Goal: Information Seeking & Learning: Understand process/instructions

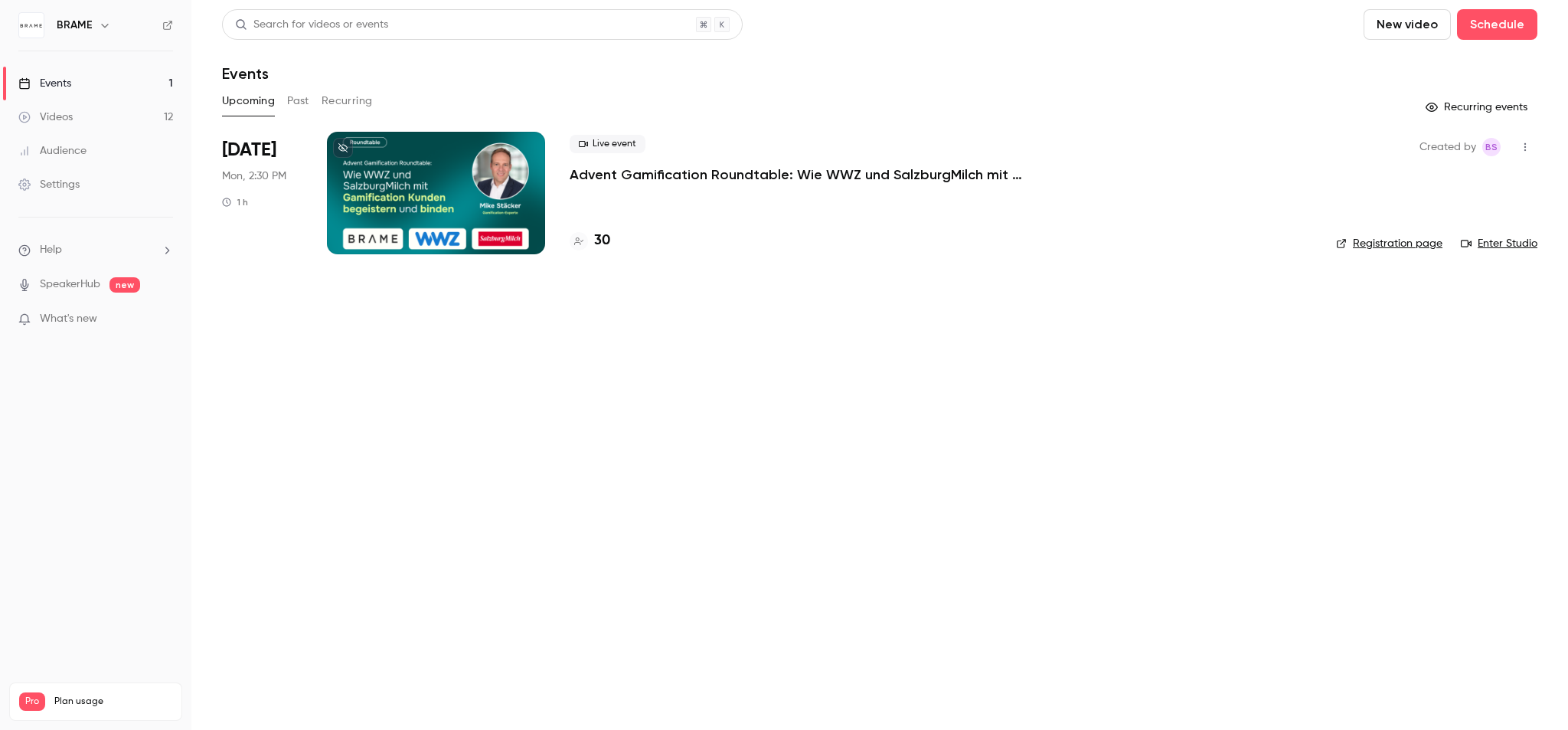
click at [719, 169] on p "Advent Gamification Roundtable: Wie WWZ und SalzburgMilch mit Gamification Kund…" at bounding box center [799, 174] width 459 height 18
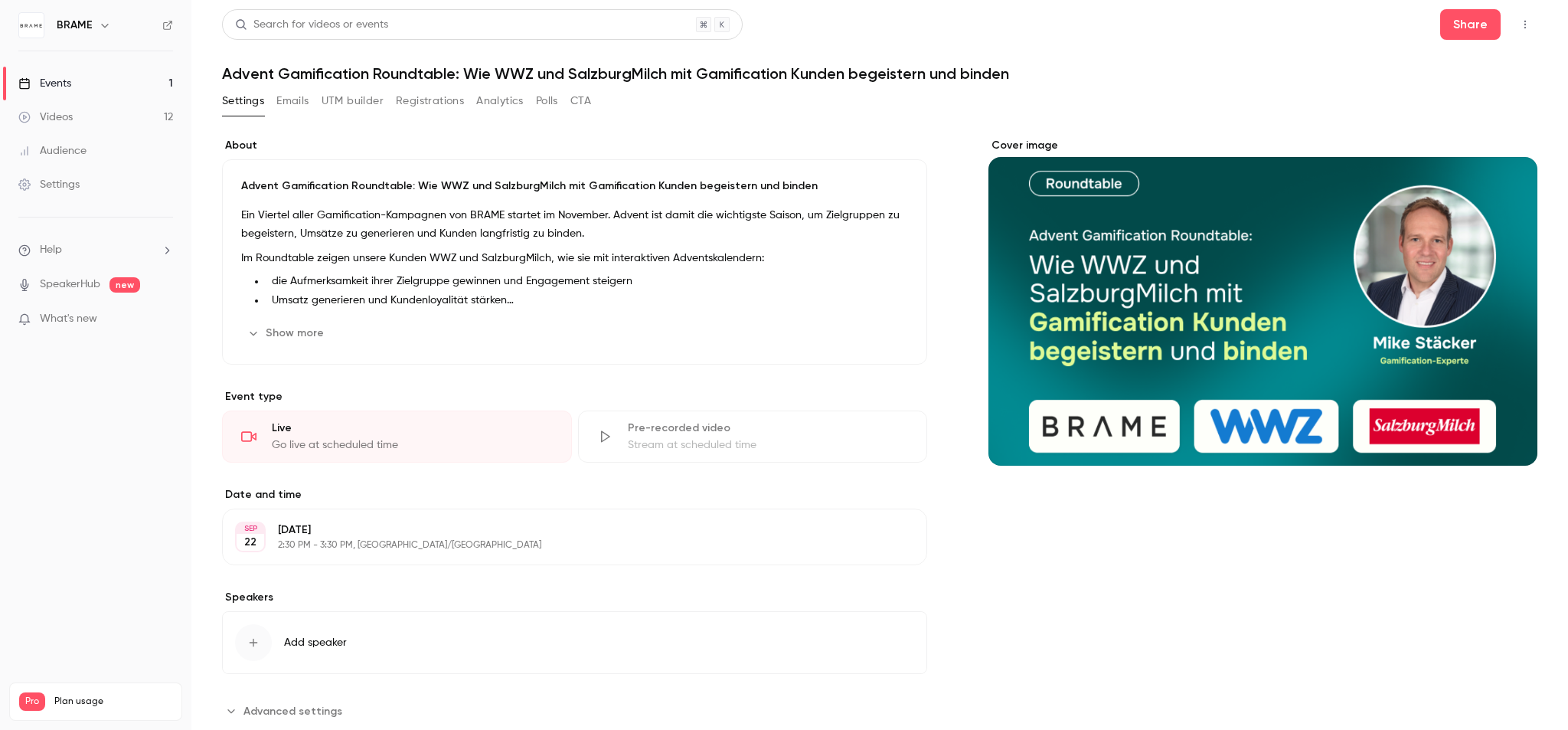
click at [1519, 22] on icon "button" at bounding box center [1525, 24] width 12 height 10
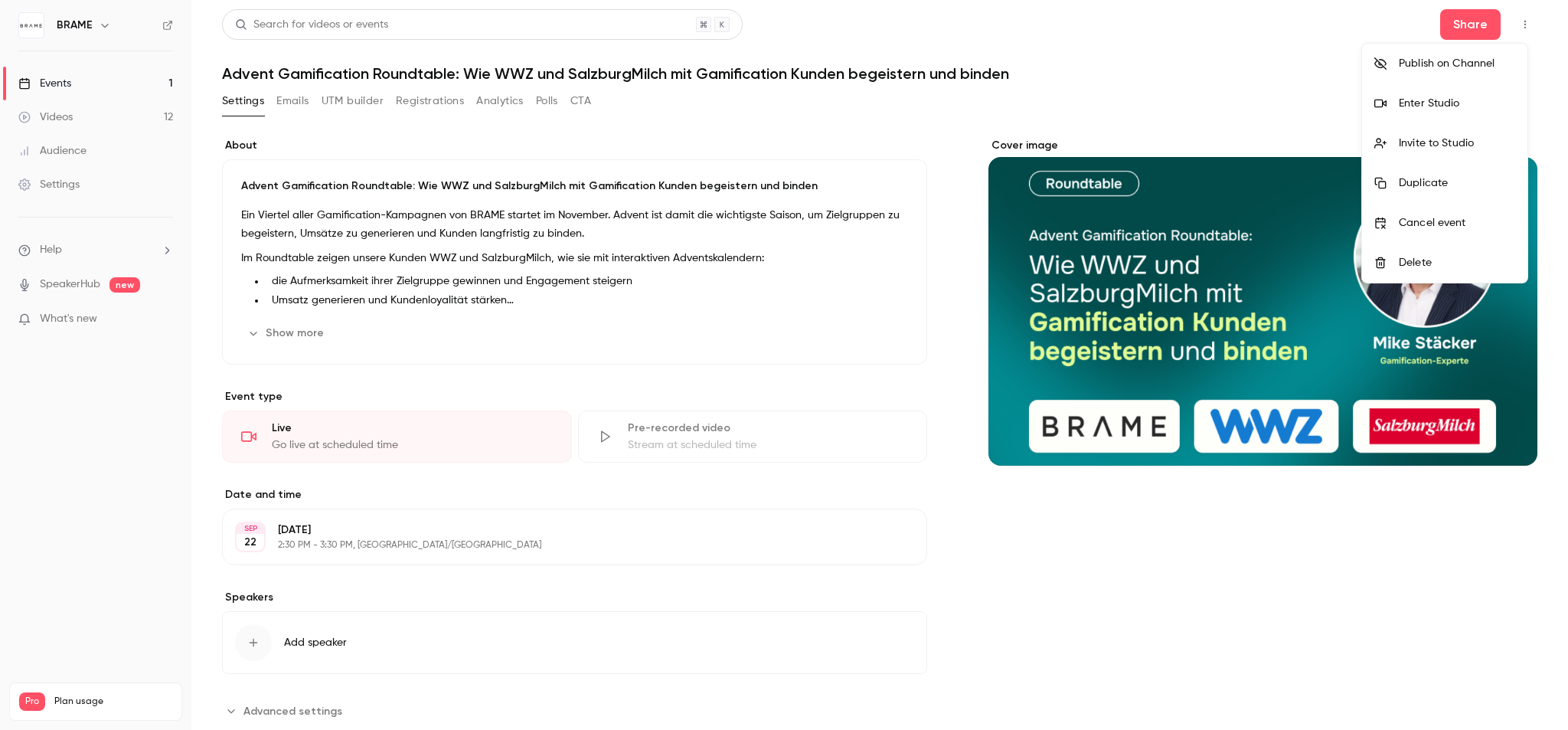
click at [1428, 107] on div "Enter Studio" at bounding box center [1457, 103] width 116 height 16
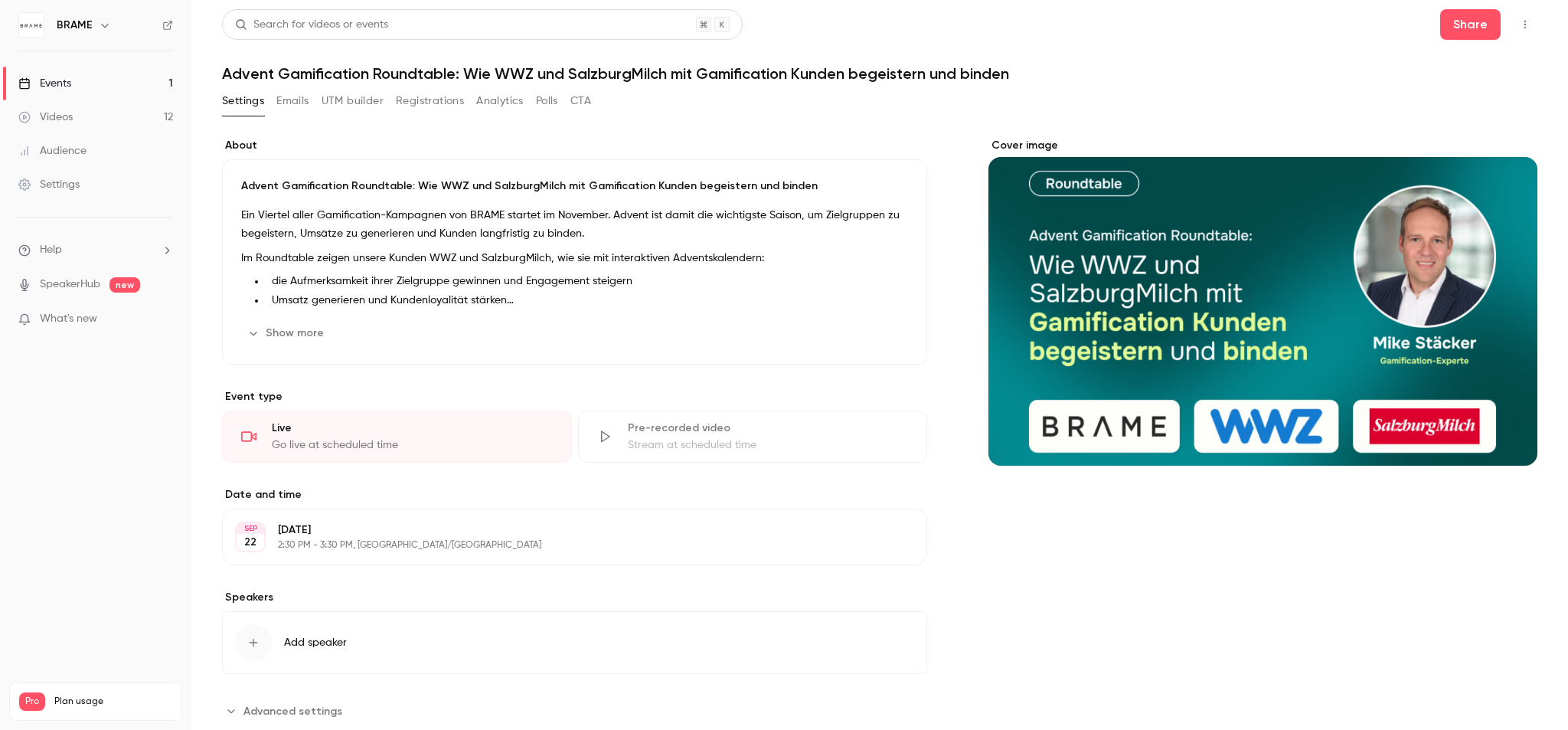
click at [1517, 30] on button "button" at bounding box center [1525, 24] width 24 height 24
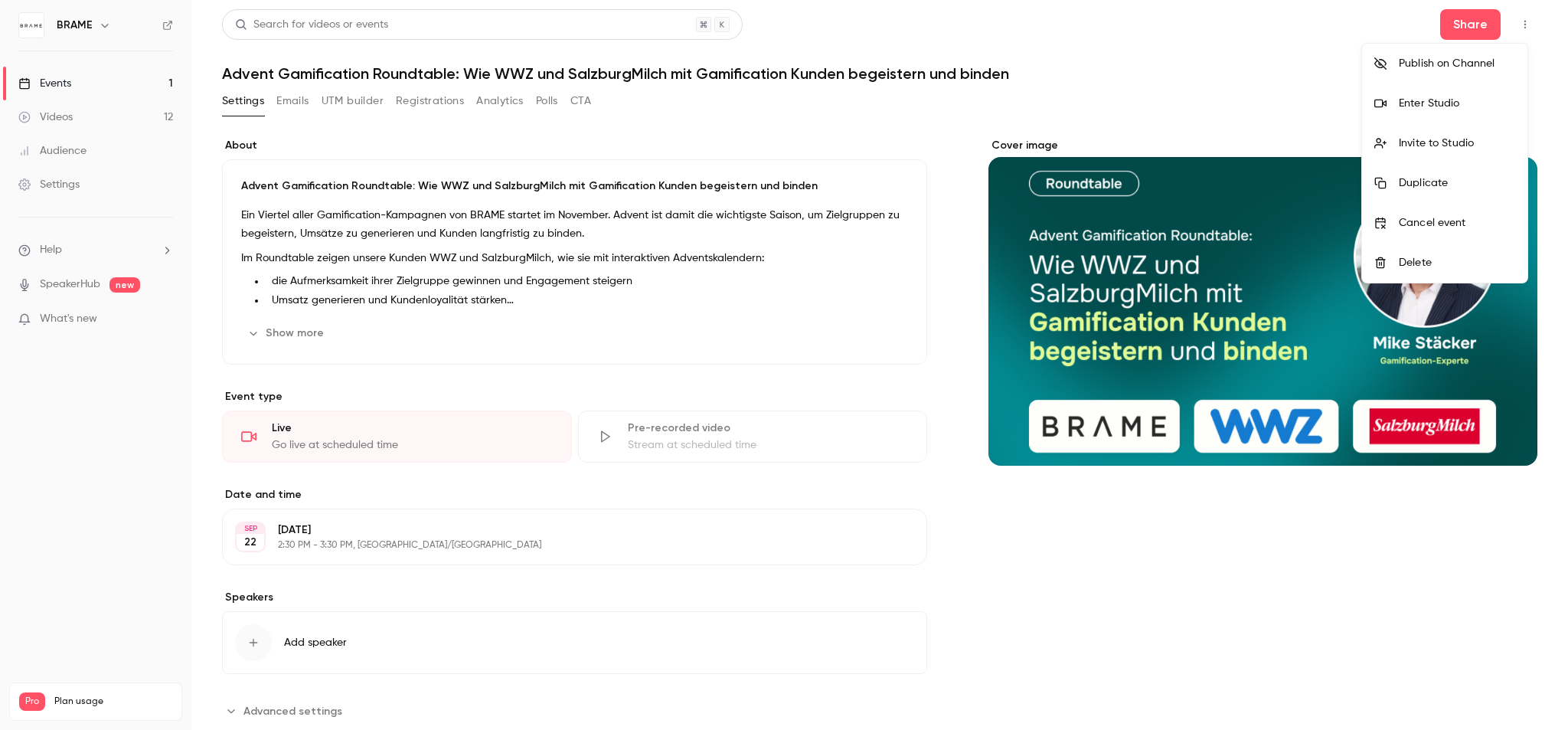
click at [1455, 96] on div "Enter Studio" at bounding box center [1457, 103] width 116 height 16
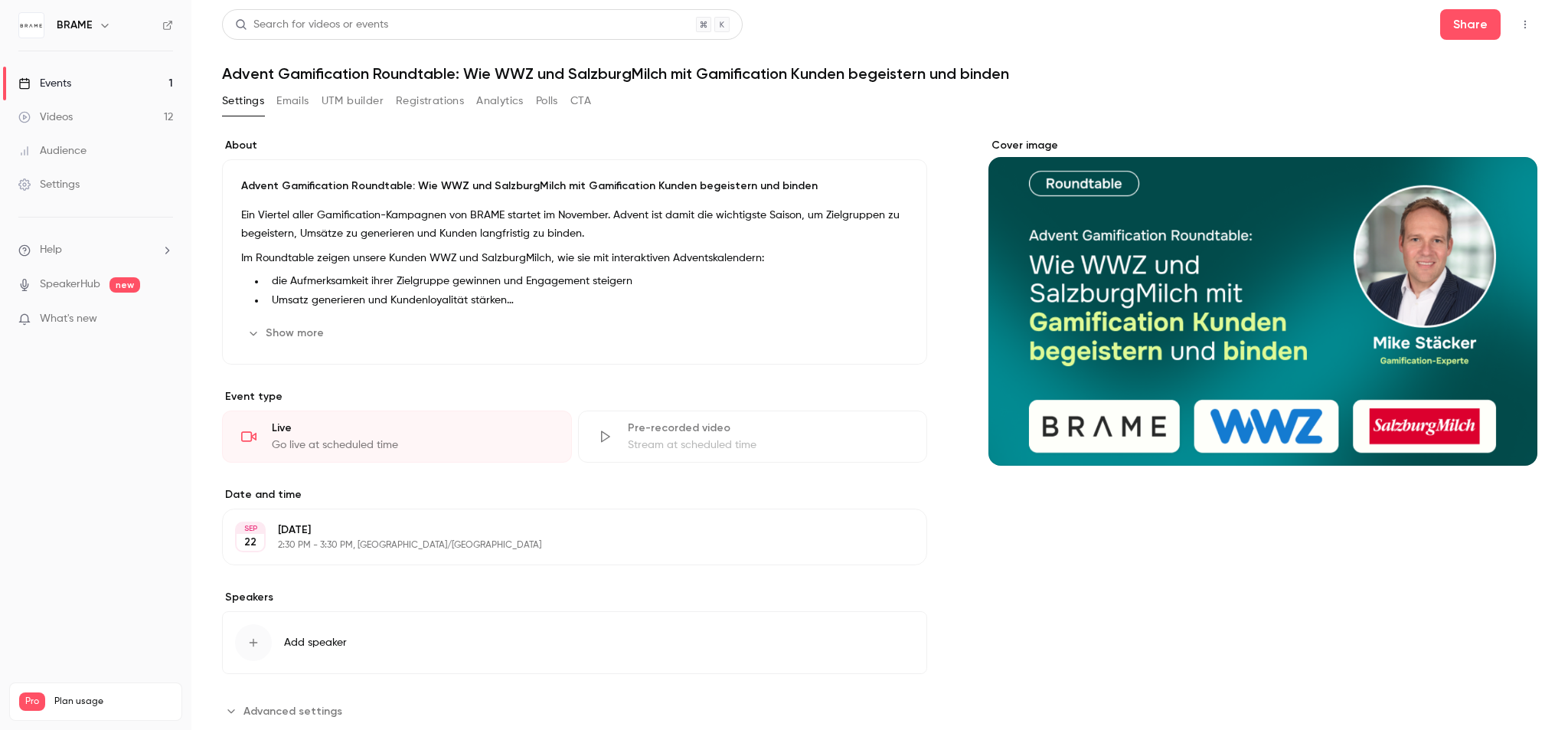
click at [1520, 31] on button "button" at bounding box center [1525, 24] width 24 height 24
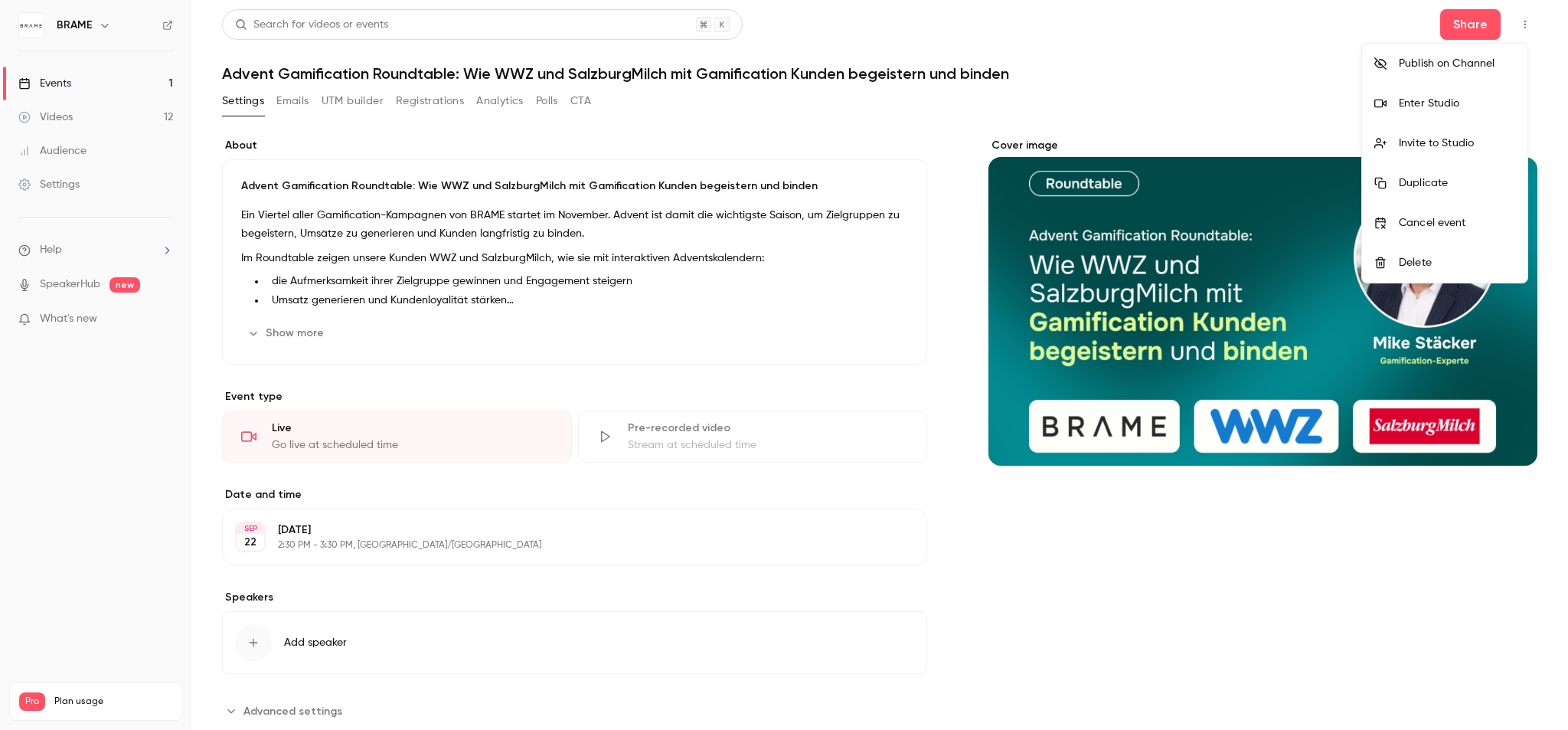
click at [1429, 99] on div "Enter Studio" at bounding box center [1457, 103] width 116 height 16
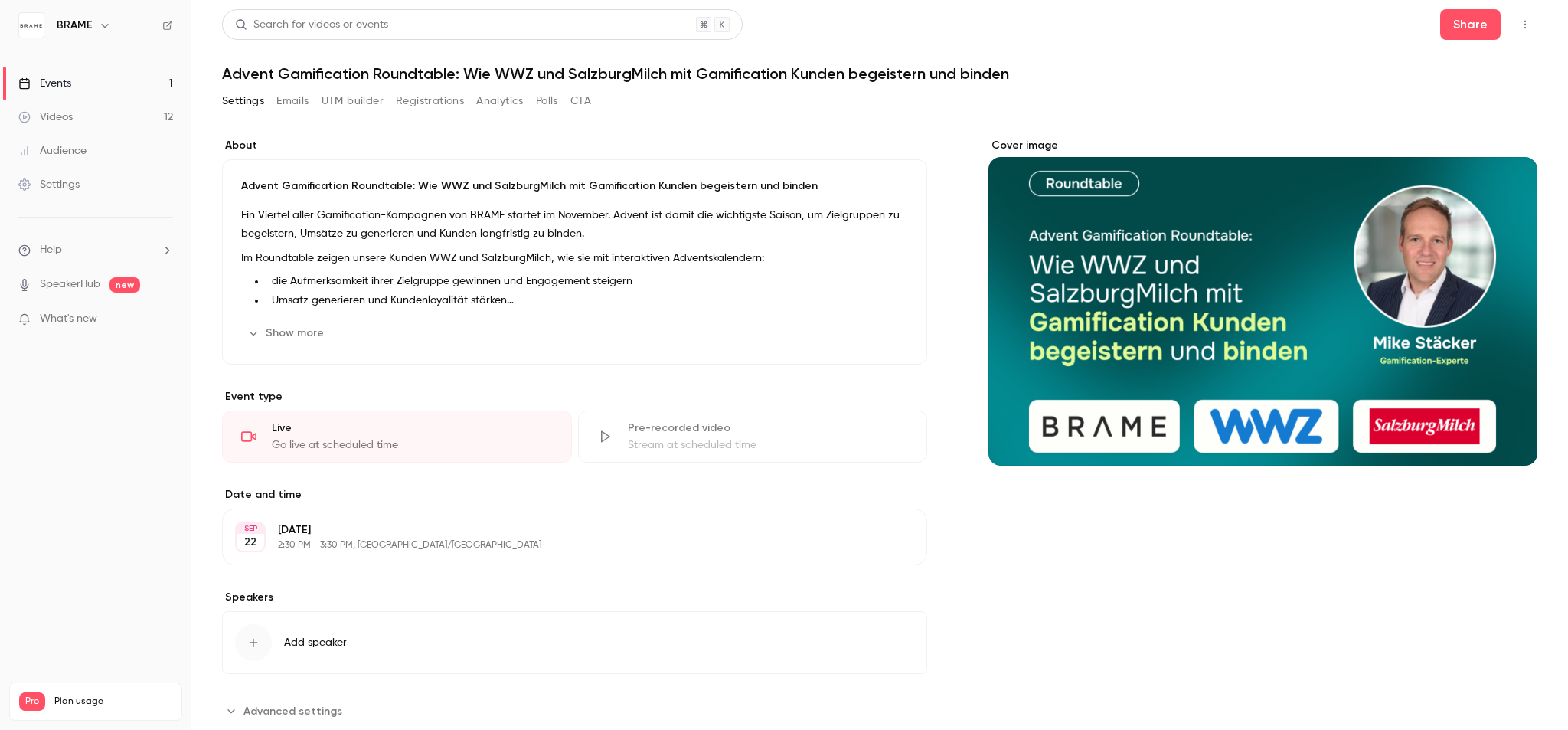
click at [1519, 23] on icon "button" at bounding box center [1525, 24] width 12 height 10
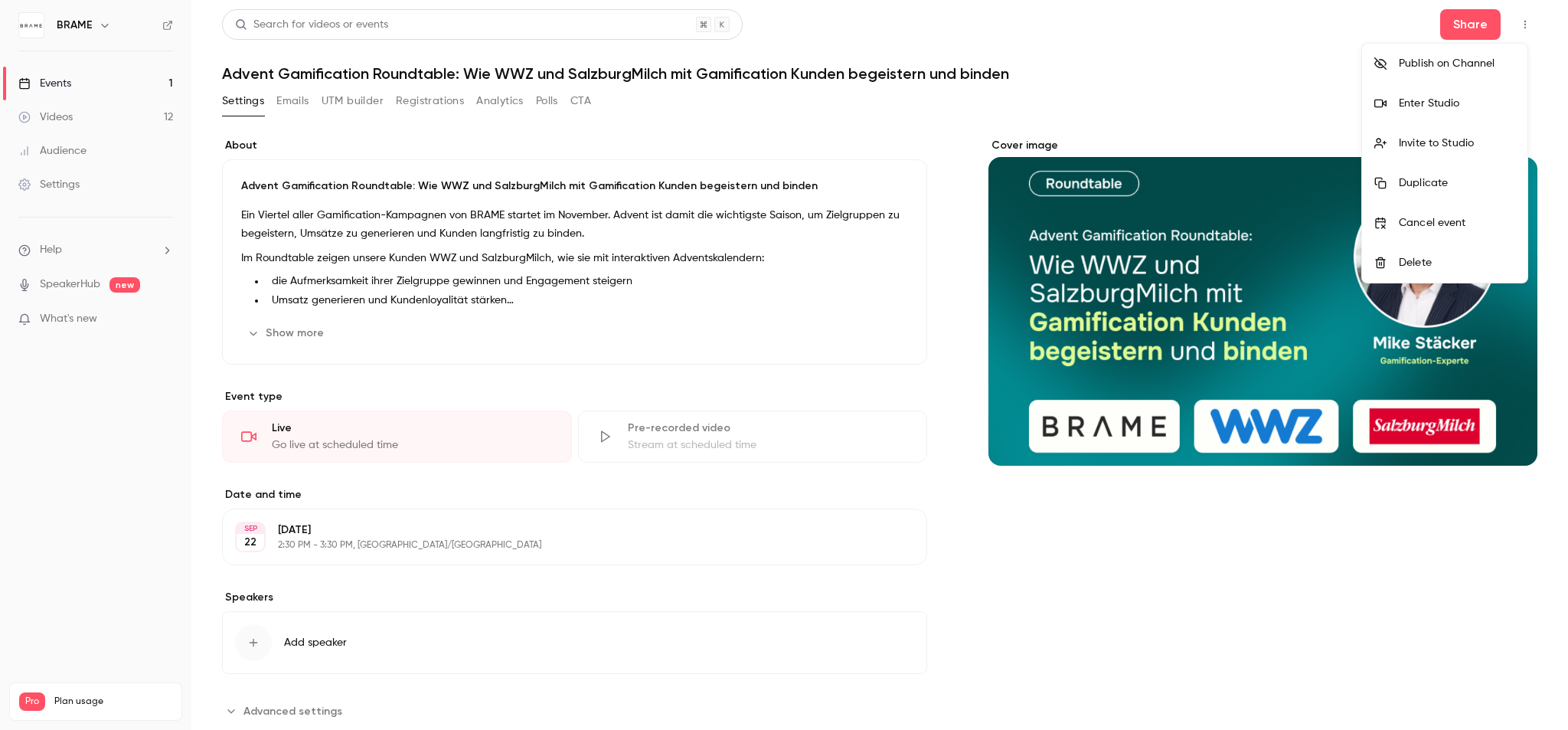
click at [1436, 101] on div "Enter Studio" at bounding box center [1457, 103] width 116 height 16
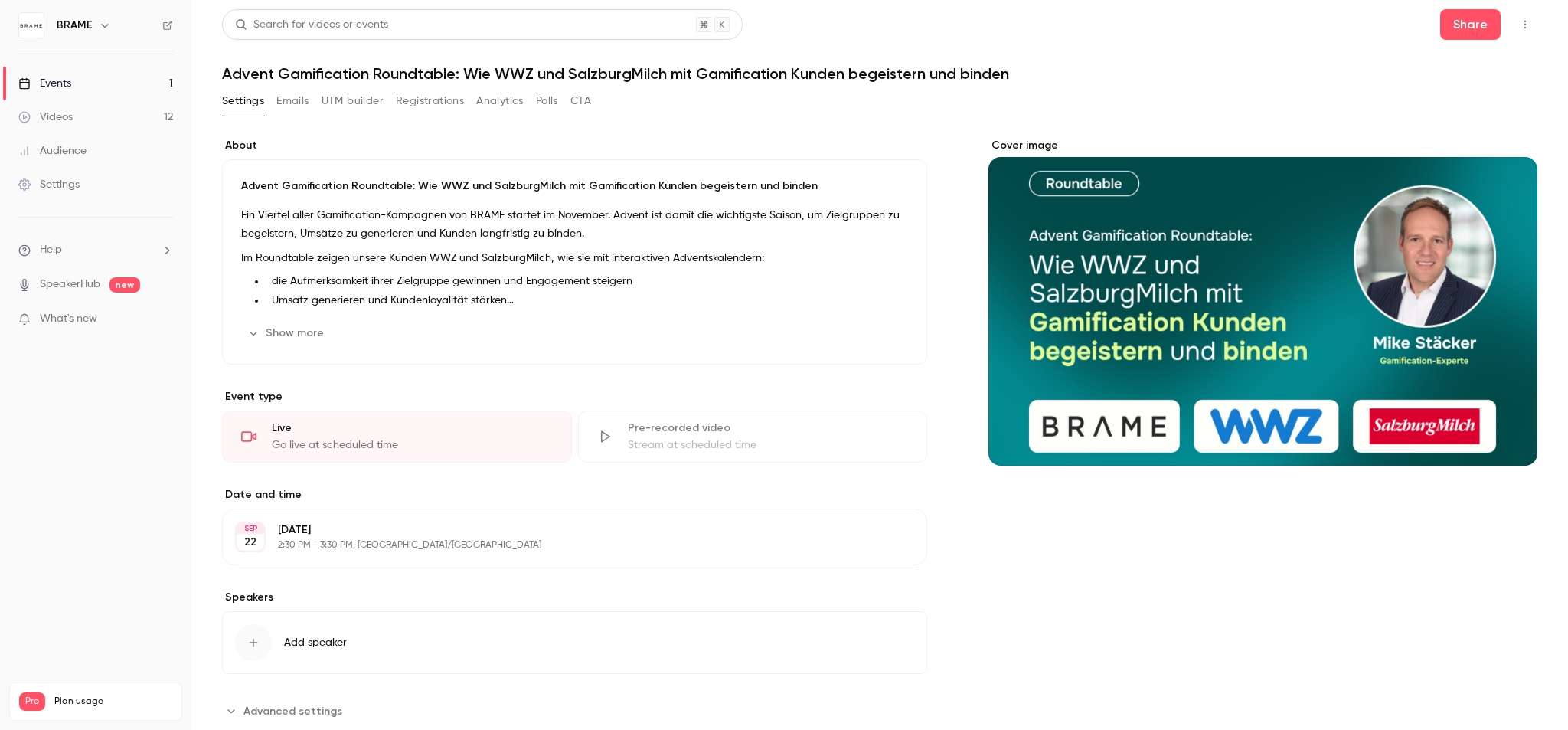
click at [60, 259] on ul "Help SpeakerHub new What's new" at bounding box center [96, 285] width 191 height 137
click at [62, 245] on span "Help" at bounding box center [51, 250] width 22 height 16
click at [232, 269] on link "Help center" at bounding box center [282, 278] width 168 height 41
click at [1521, 24] on icon "button" at bounding box center [1525, 24] width 12 height 10
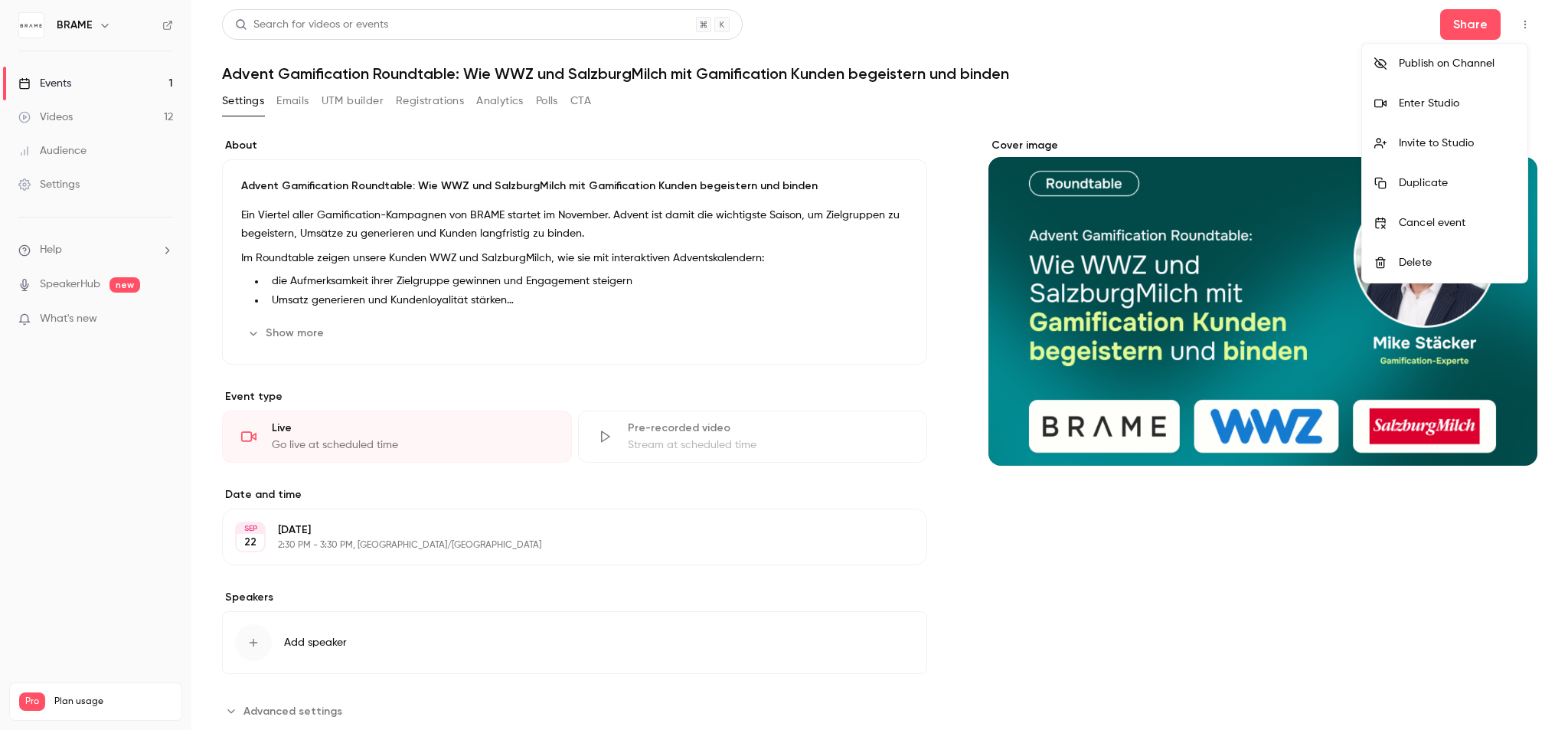
drag, startPoint x: 1380, startPoint y: 518, endPoint x: 1284, endPoint y: 162, distance: 368.7
click at [1380, 515] on div at bounding box center [784, 365] width 1568 height 730
